Goal: Book appointment/travel/reservation

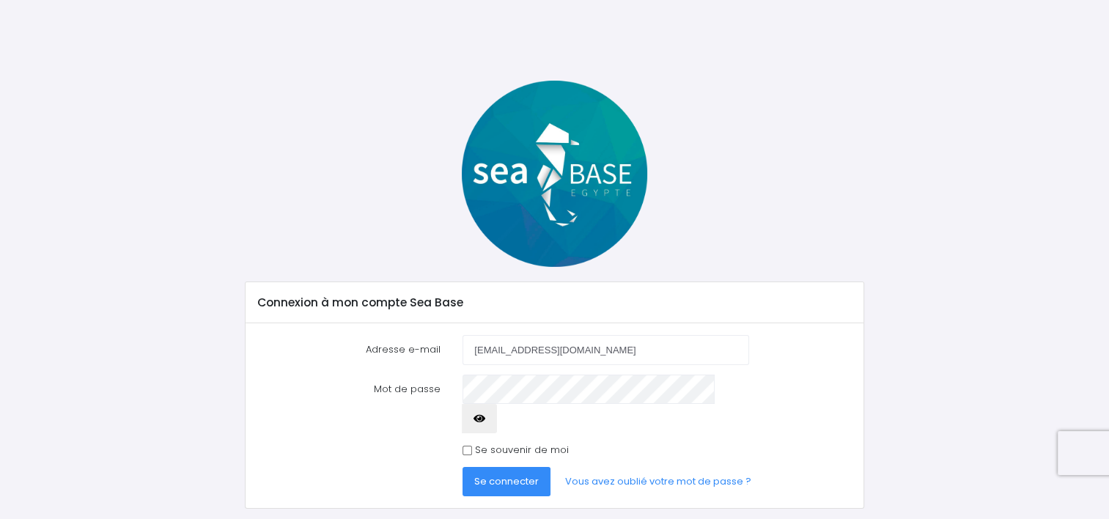
type input "[EMAIL_ADDRESS][DOMAIN_NAME]"
click at [466, 446] on input "Se souvenir de moi" at bounding box center [468, 451] width 10 height 10
checkbox input "true"
click at [490, 474] on span "Se connecter" at bounding box center [506, 481] width 65 height 14
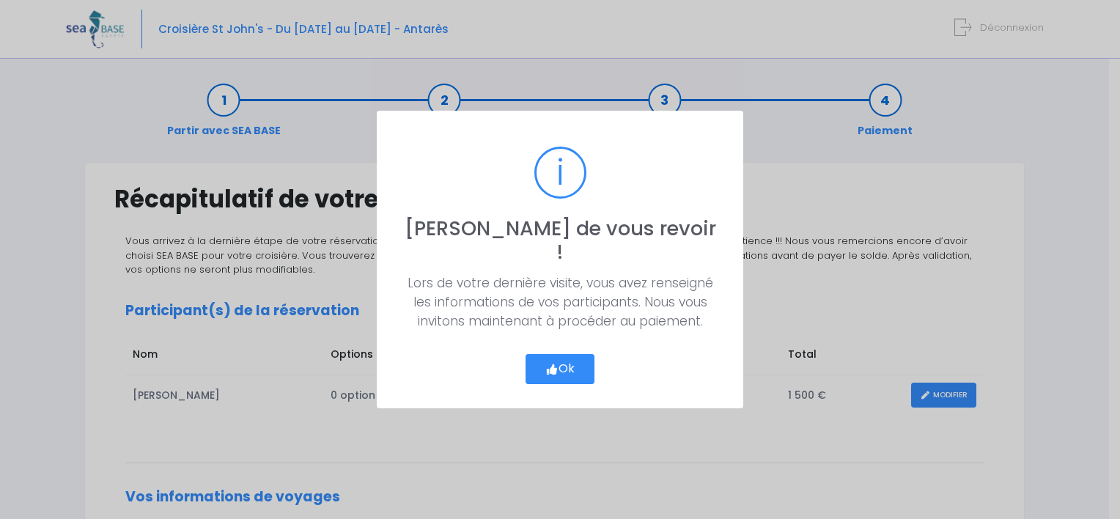
click at [562, 354] on button "Ok" at bounding box center [560, 369] width 69 height 31
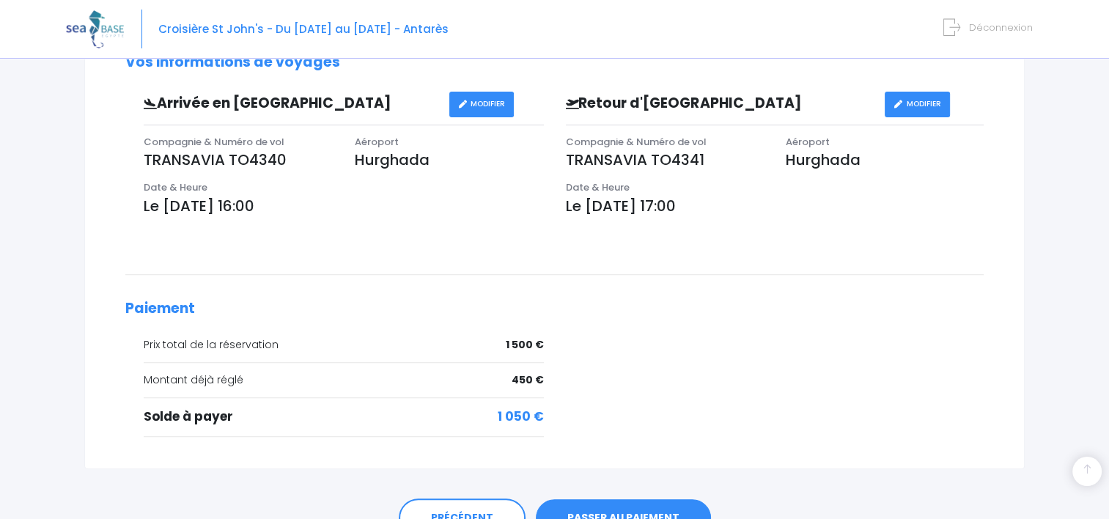
scroll to position [510, 0]
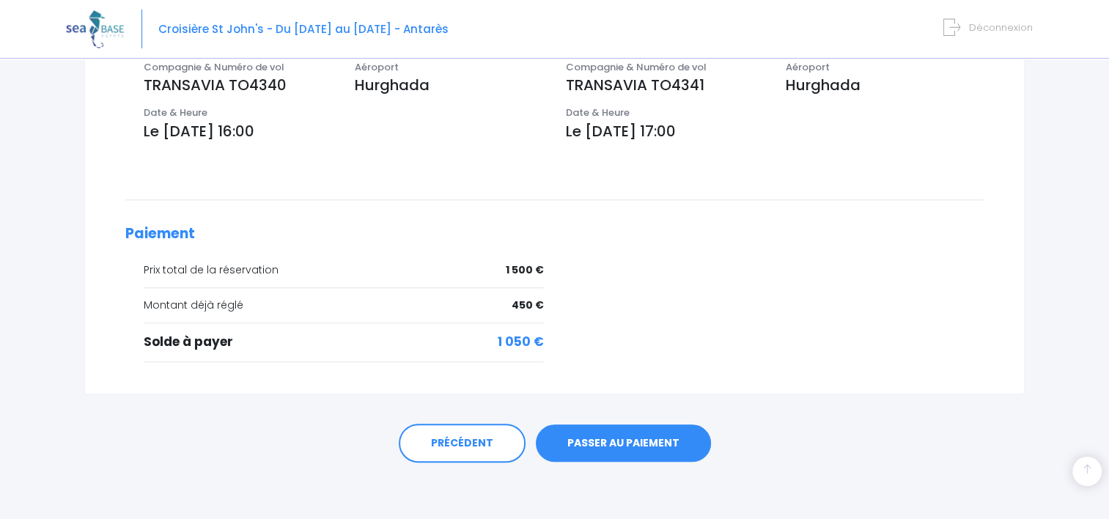
click at [622, 443] on link "PASSER AU PAIEMENT" at bounding box center [623, 444] width 175 height 38
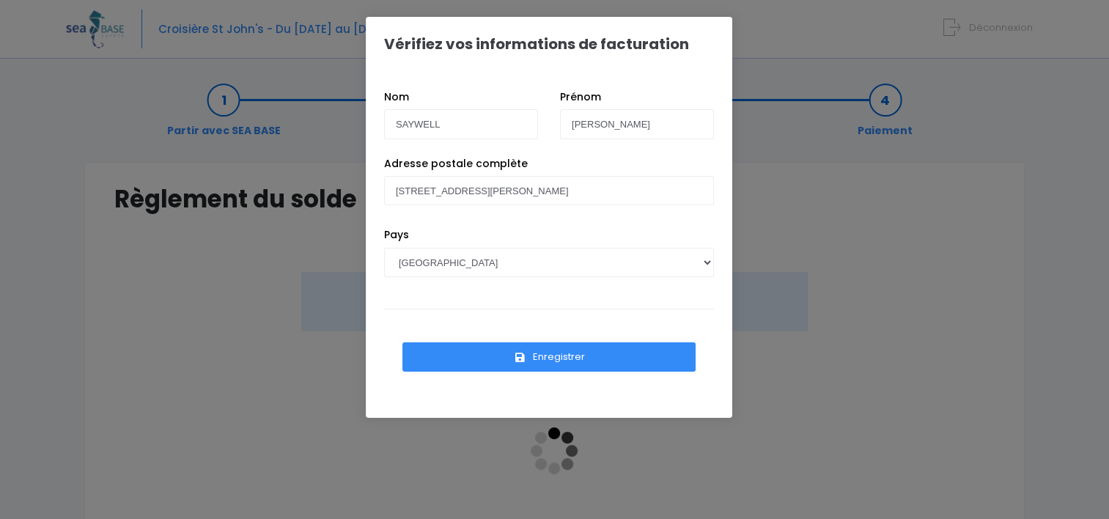
click at [558, 355] on button "Enregistrer" at bounding box center [549, 356] width 293 height 29
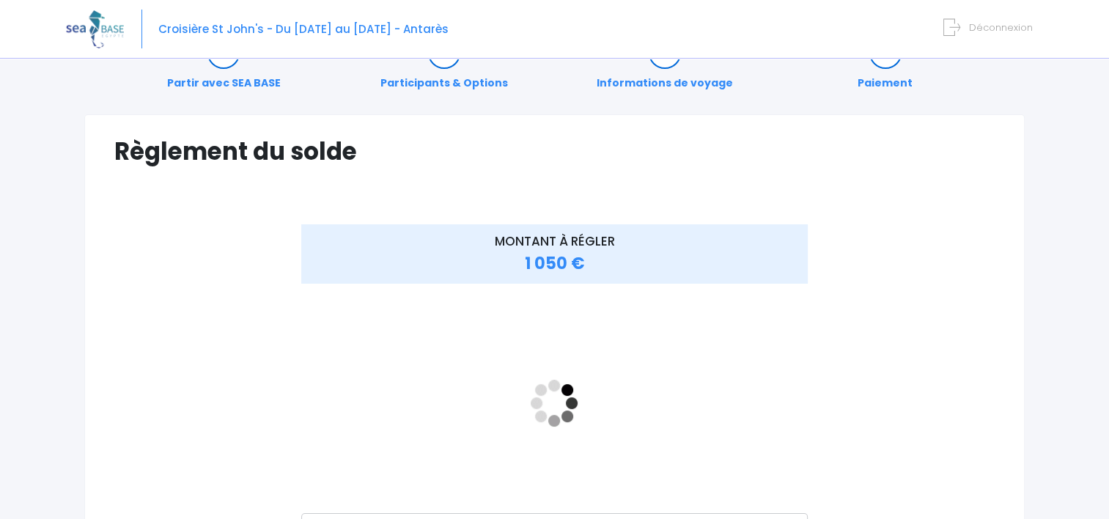
scroll to position [73, 0]
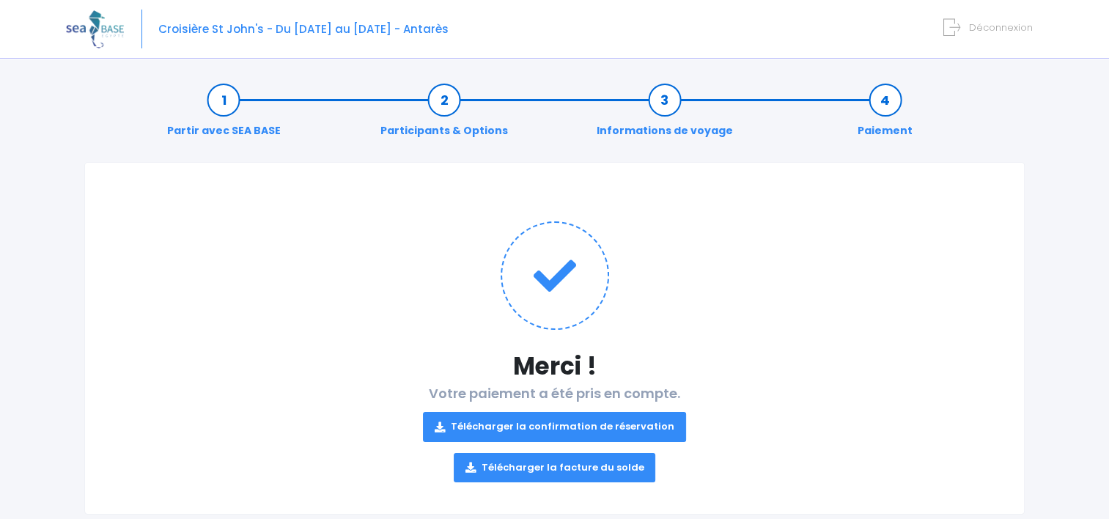
click at [533, 470] on link "Télécharger la facture du solde" at bounding box center [555, 467] width 202 height 29
